Goal: Obtain resource: Download file/media

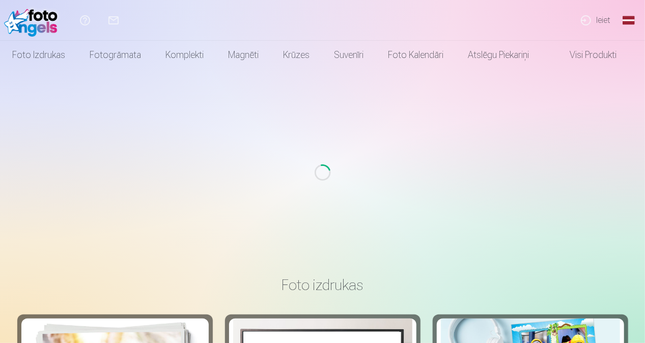
click at [594, 22] on link "Ieiet" at bounding box center [595, 20] width 47 height 41
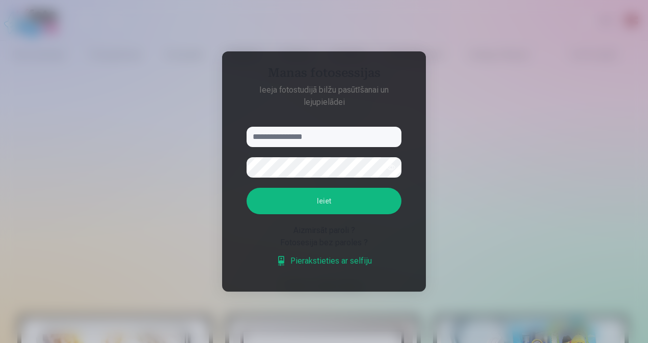
click at [323, 144] on input "text" at bounding box center [324, 137] width 155 height 20
click at [326, 139] on input "text" at bounding box center [324, 137] width 155 height 20
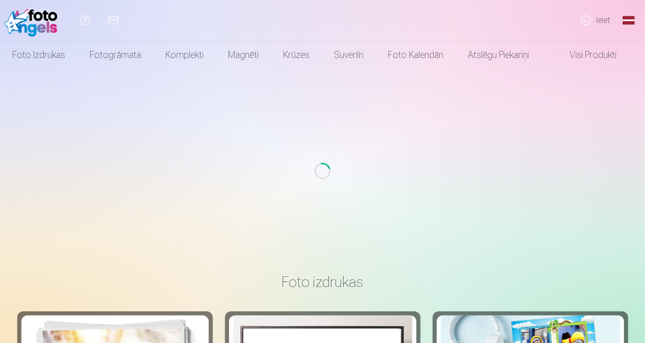
click at [600, 23] on link "Ieiet" at bounding box center [595, 20] width 47 height 41
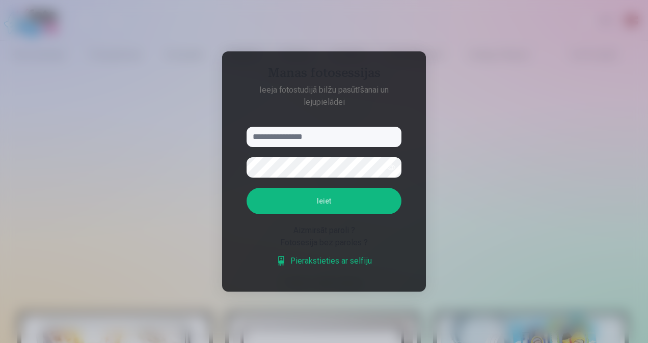
click at [287, 143] on input "text" at bounding box center [324, 137] width 155 height 20
type input "*"
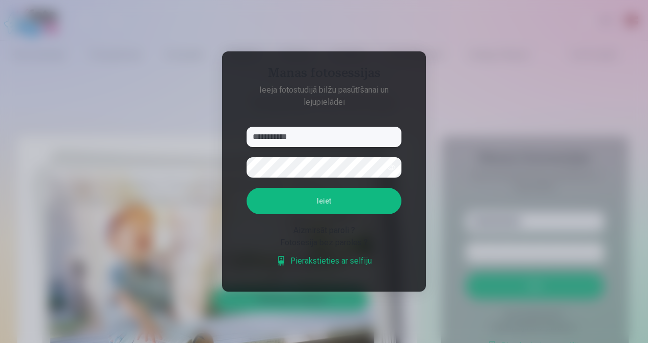
type input "**********"
click at [363, 200] on button "Ieiet" at bounding box center [324, 201] width 155 height 26
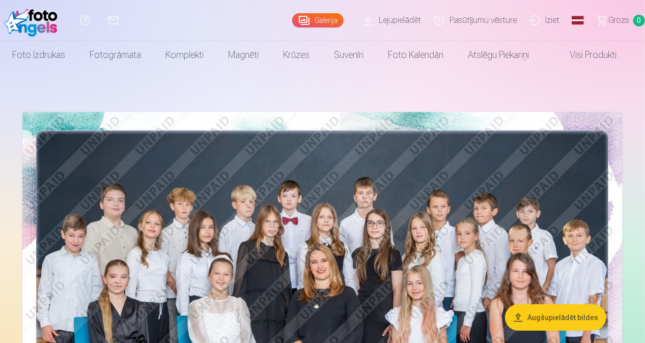
click at [409, 25] on link "Lejupielādēt" at bounding box center [394, 20] width 71 height 41
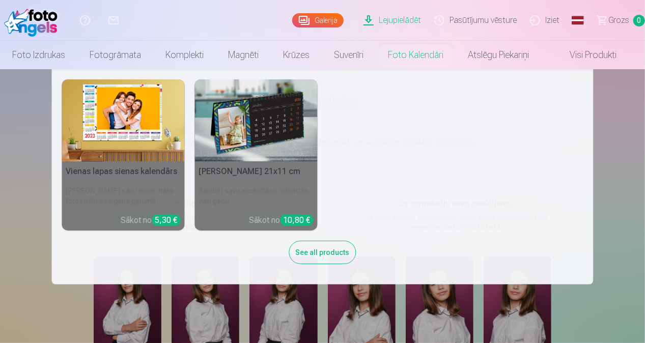
click at [528, 160] on div "Vienas lapas sienas kalendārs Parādiet savu iecienītāko fotoattēlu visa gada ga…" at bounding box center [323, 176] width 522 height 195
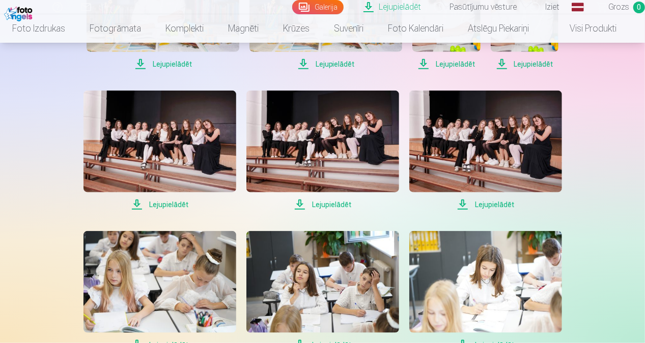
scroll to position [357, 0]
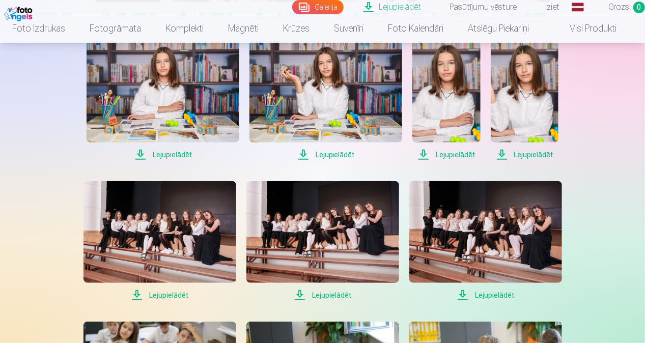
click at [329, 153] on span "Lejupielādēt" at bounding box center [326, 155] width 153 height 12
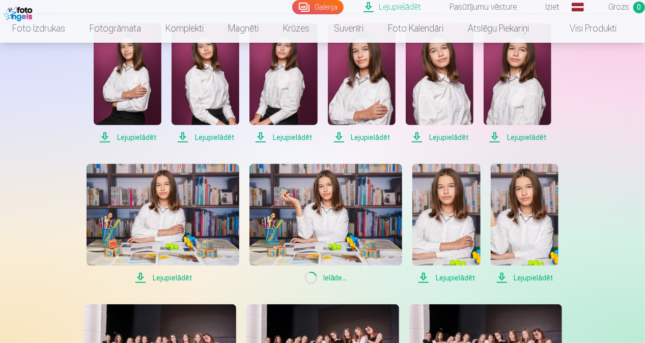
scroll to position [204, 0]
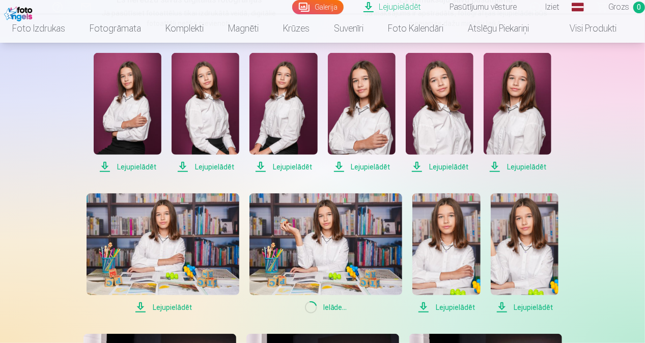
click at [298, 168] on span "Lejupielādēt" at bounding box center [284, 167] width 68 height 12
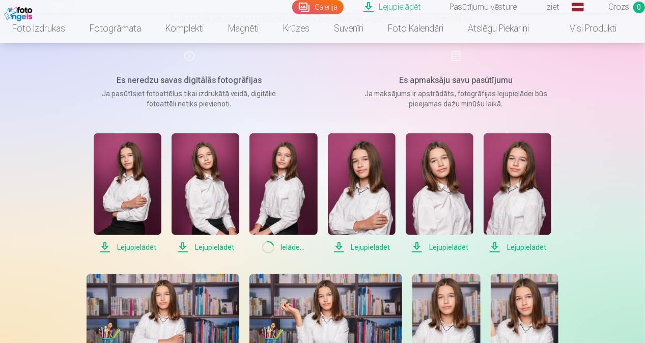
scroll to position [51, 0]
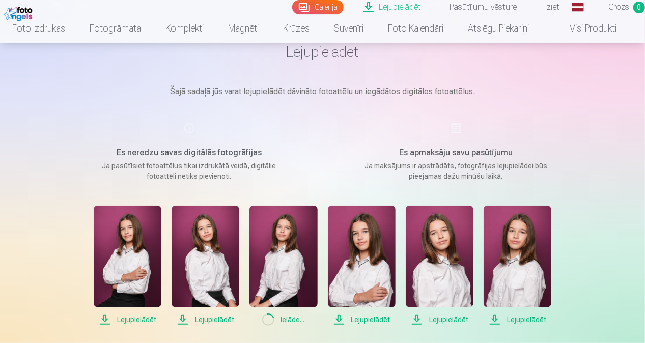
click at [325, 4] on link "Galerija" at bounding box center [317, 7] width 51 height 14
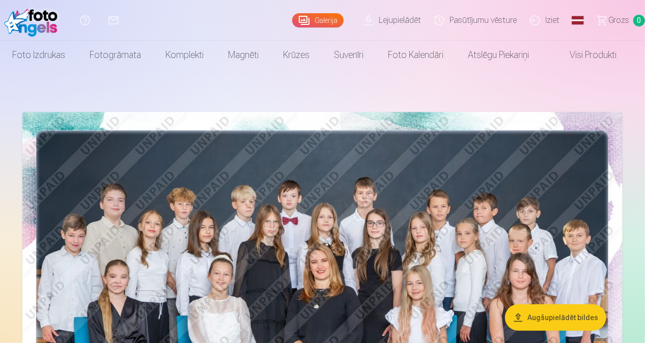
click at [587, 53] on link "Visi produkti" at bounding box center [585, 55] width 88 height 29
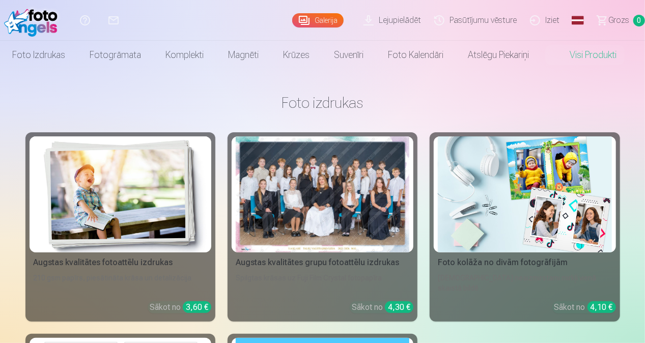
click at [608, 97] on h3 "Foto izdrukas" at bounding box center [323, 103] width 579 height 18
